Goal: Navigation & Orientation: Understand site structure

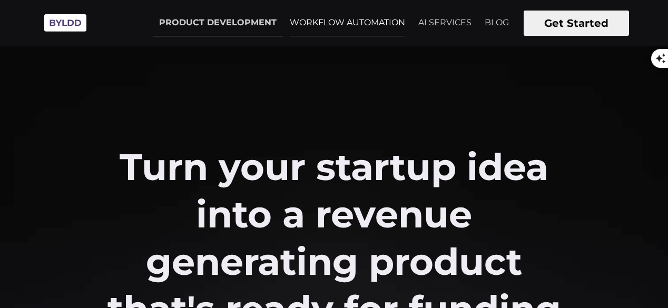
click at [345, 25] on link "WORKFLOW AUTOMATION" at bounding box center [347, 22] width 128 height 26
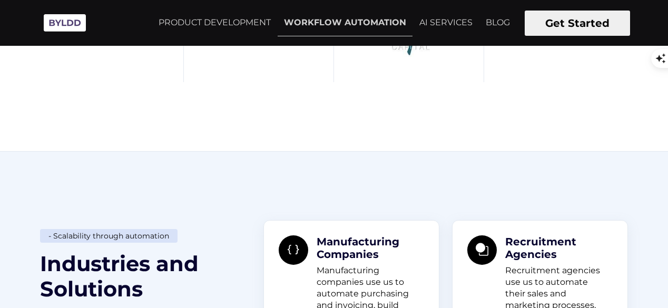
scroll to position [637, 0]
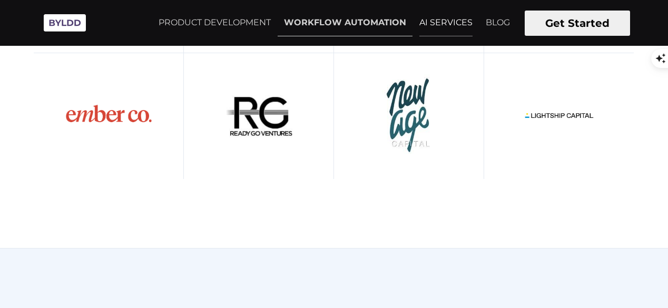
click at [433, 21] on link "AI SERVICES" at bounding box center [446, 22] width 66 height 26
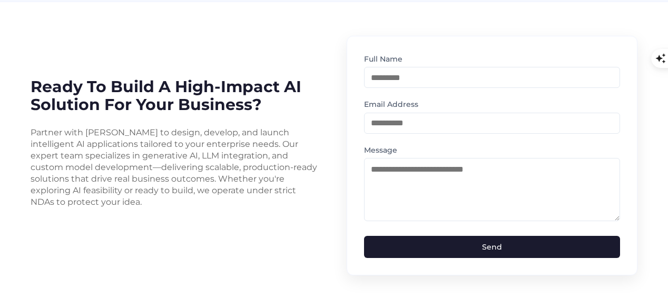
scroll to position [2802, 0]
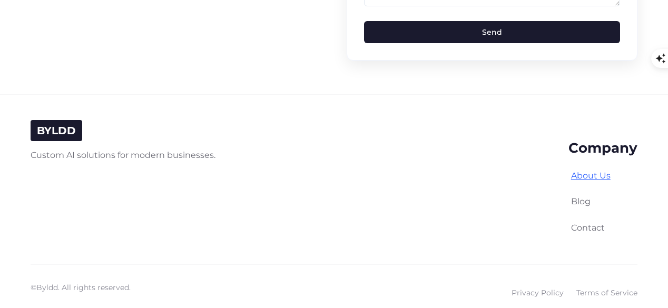
click at [594, 171] on link "About Us" at bounding box center [591, 176] width 40 height 10
